Goal: Obtain resource: Download file/media

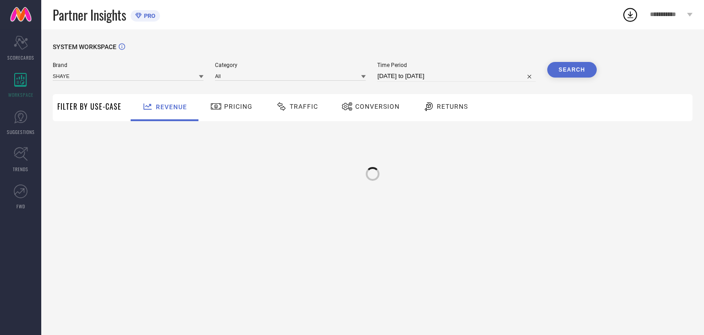
click at [367, 111] on div "Conversion" at bounding box center [370, 107] width 63 height 16
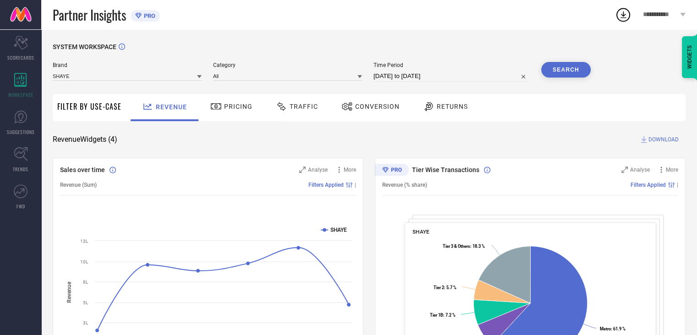
click at [370, 109] on span "Conversion" at bounding box center [377, 106] width 44 height 7
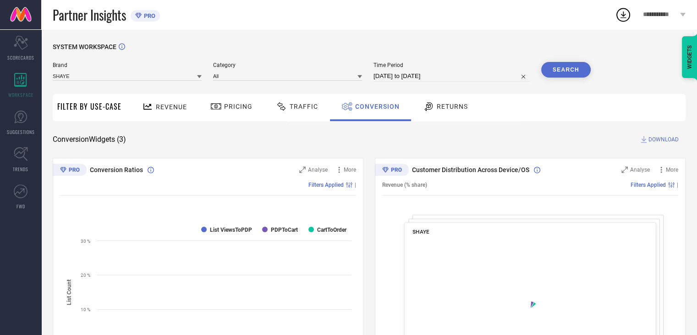
select select "7"
select select "2025"
select select "8"
select select "2025"
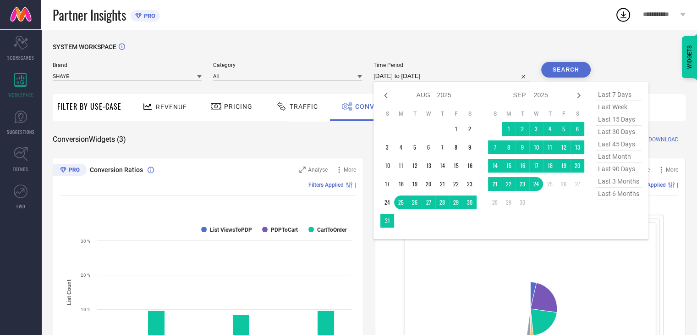
click at [474, 76] on input "[DATE] to [DATE]" at bounding box center [451, 76] width 156 height 11
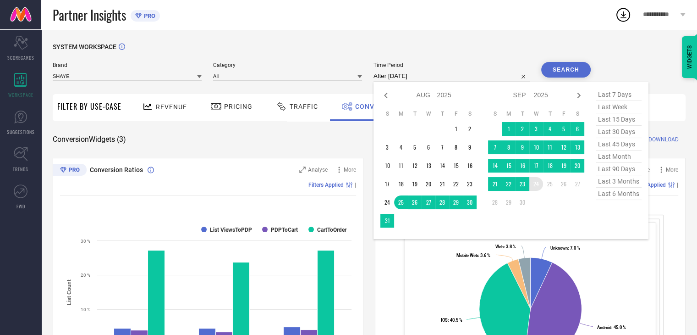
click at [538, 187] on td "24" at bounding box center [536, 184] width 14 height 14
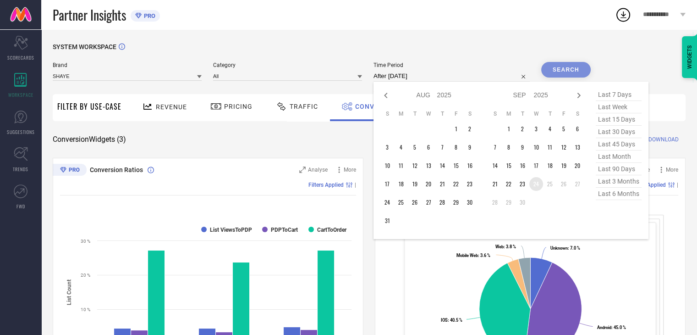
type input "[DATE] to [DATE]"
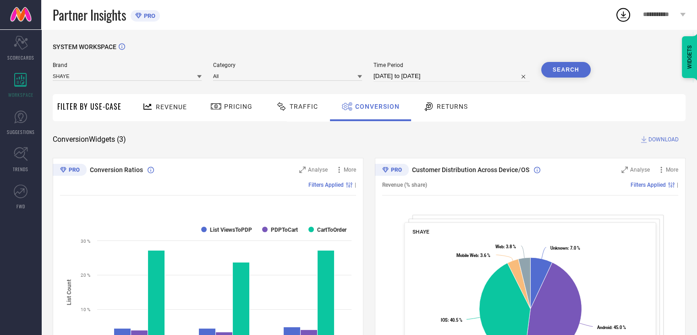
click at [576, 68] on button "Search" at bounding box center [565, 70] width 49 height 16
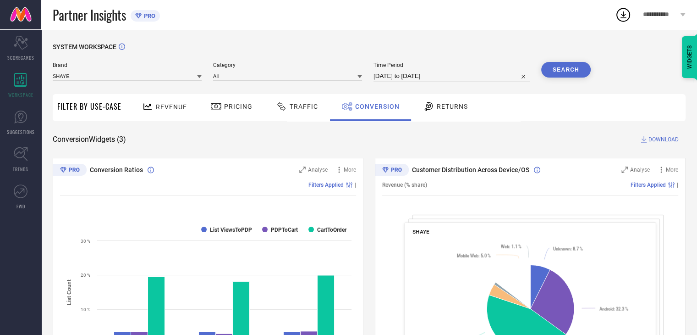
click at [662, 141] on span "DOWNLOAD" at bounding box center [663, 139] width 30 height 9
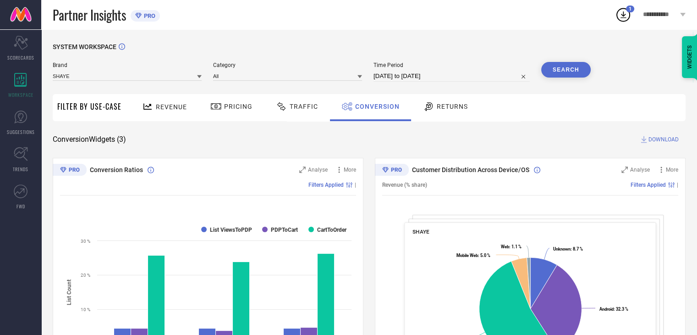
scroll to position [86, 0]
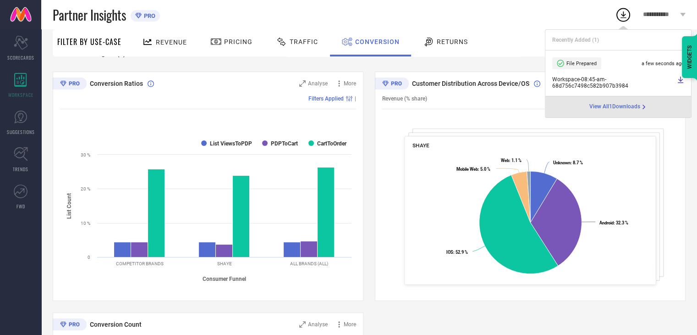
click at [588, 78] on span "Workspace - 08:45-am - 68d756c7498c582b907b3984" at bounding box center [613, 82] width 122 height 13
click at [678, 80] on icon at bounding box center [680, 79] width 7 height 7
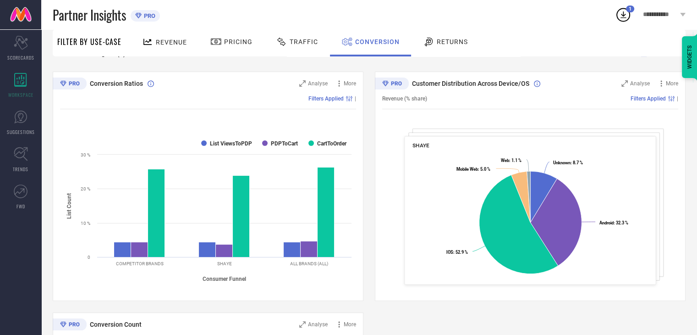
click at [496, 50] on div "Revenue Pricing Traffic Conversion Returns" at bounding box center [406, 42] width 560 height 27
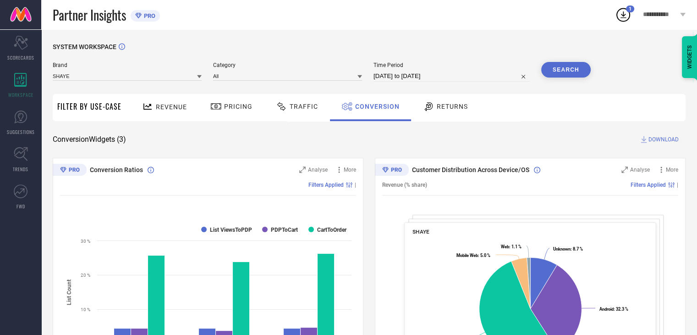
select select "8"
select select "2025"
select select "9"
select select "2025"
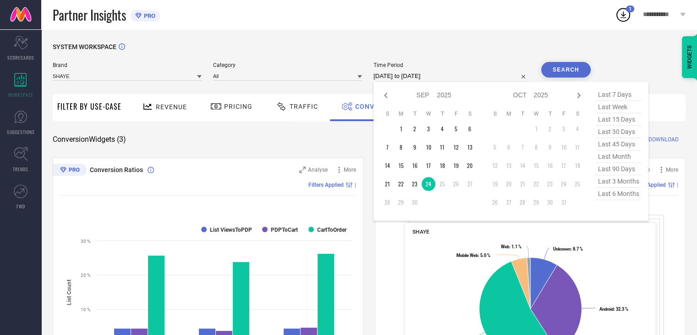
click at [466, 77] on input "[DATE] to [DATE]" at bounding box center [451, 76] width 156 height 11
